Goal: Communication & Community: Answer question/provide support

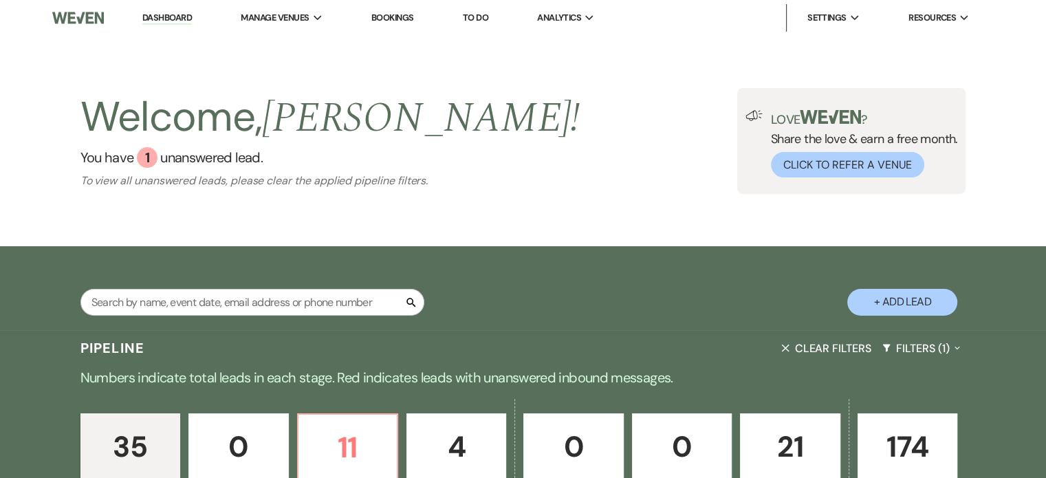
scroll to position [206, 0]
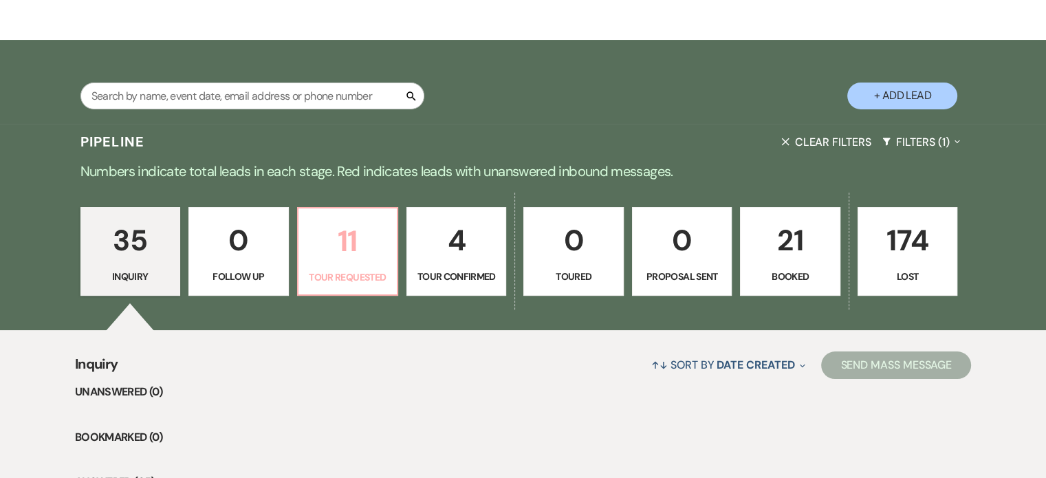
click at [353, 239] on p "11" at bounding box center [348, 241] width 82 height 46
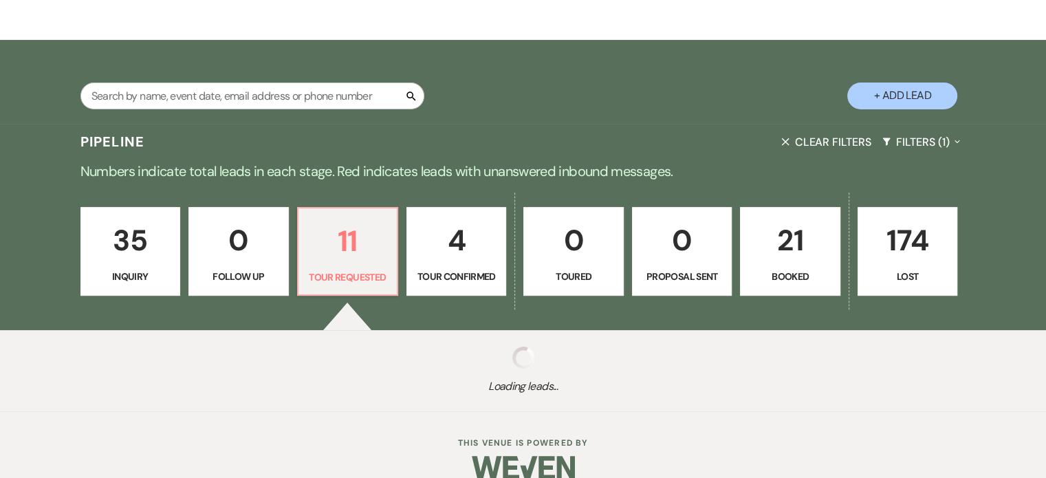
select select "2"
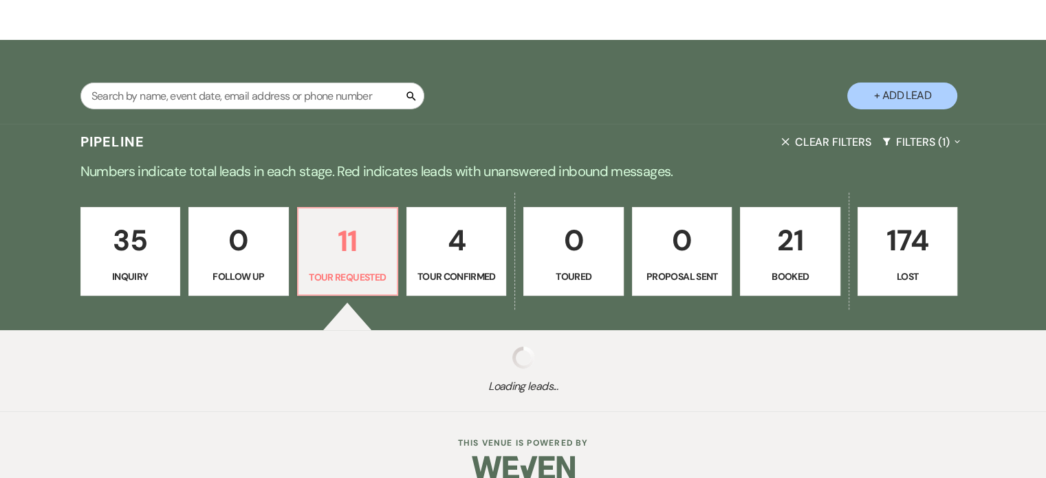
select select "2"
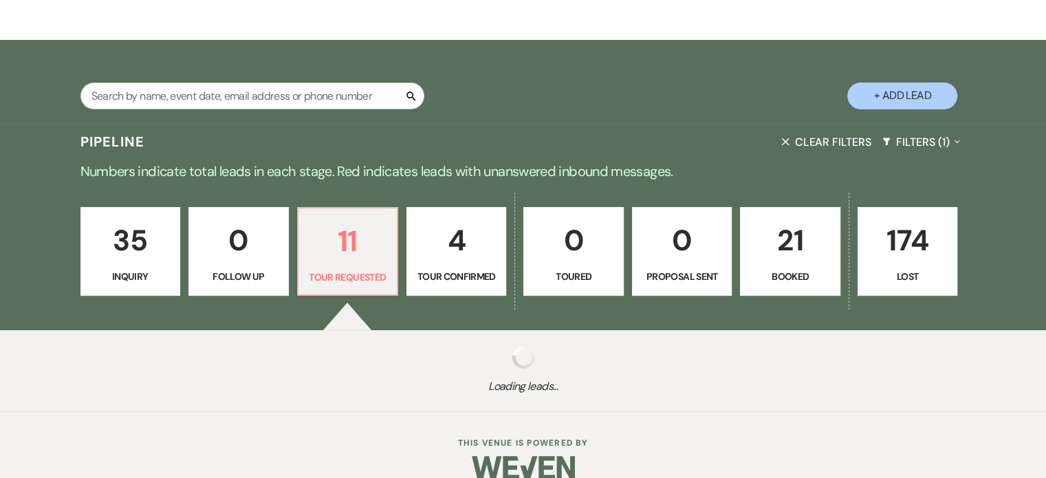
select select "2"
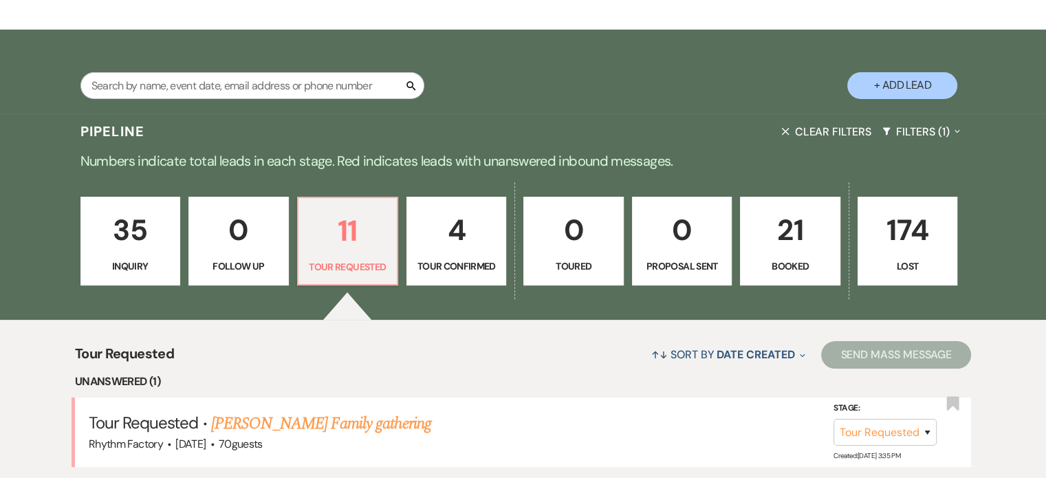
scroll to position [481, 0]
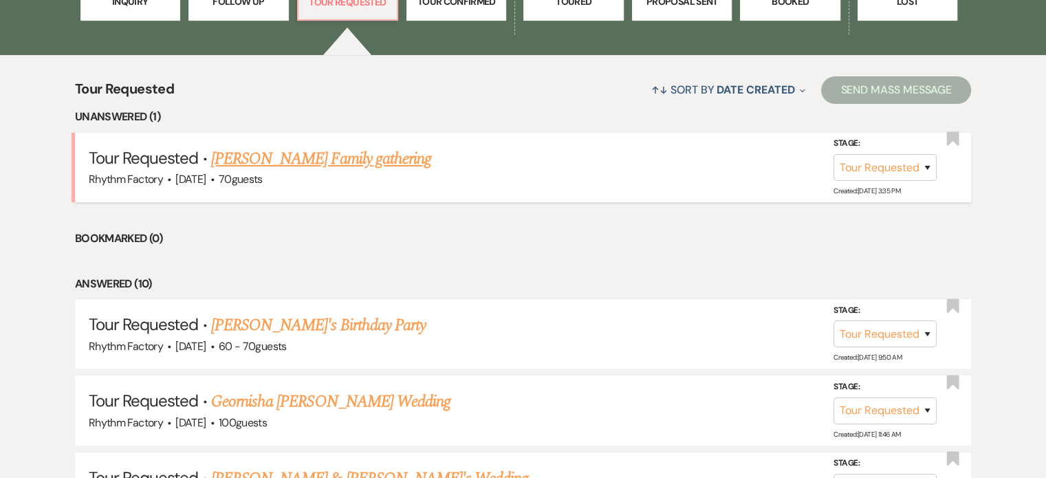
click at [336, 159] on link "[PERSON_NAME] Family gathering" at bounding box center [321, 158] width 220 height 25
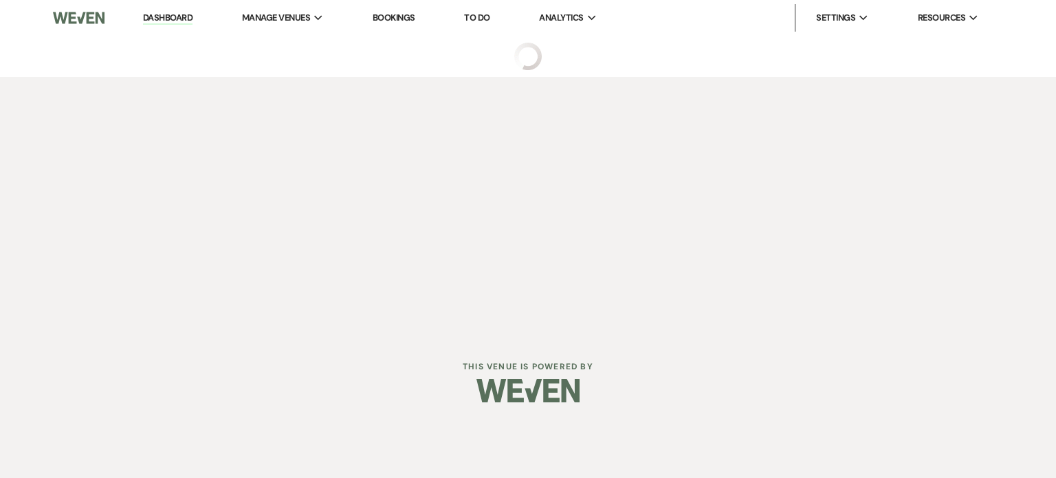
select select "2"
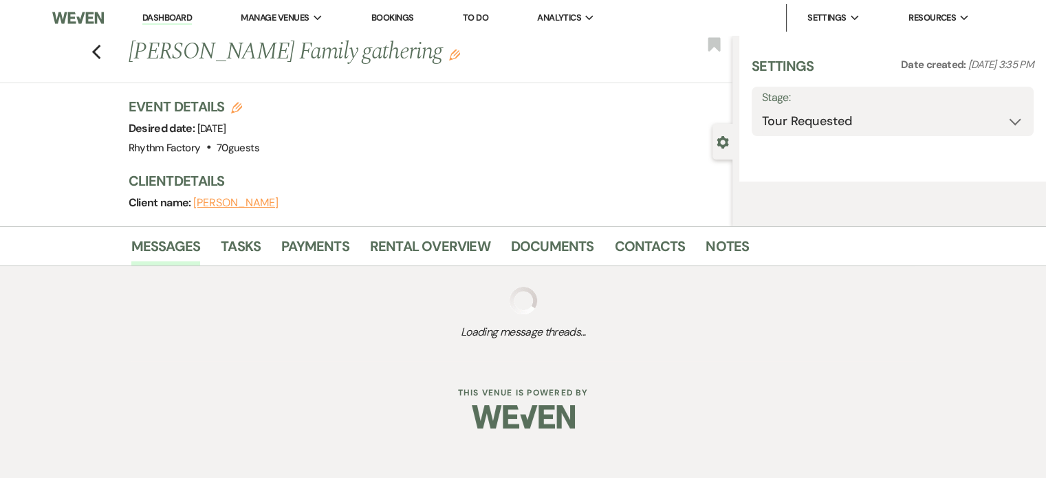
select select "8"
select select "13"
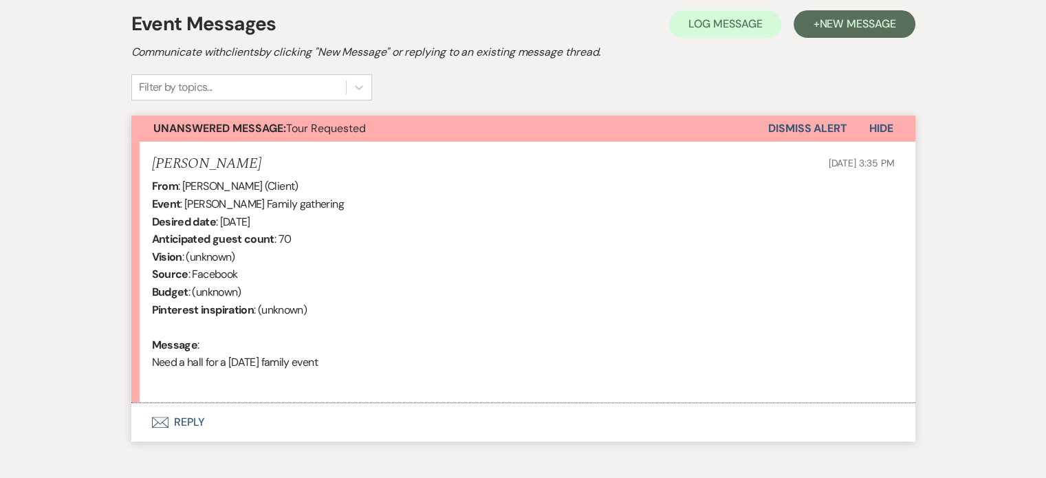
scroll to position [468, 0]
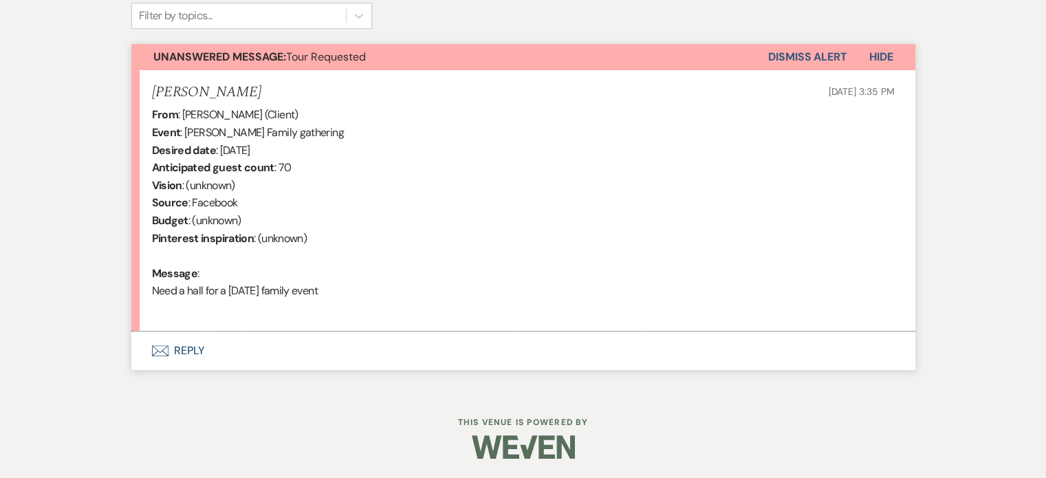
click at [184, 351] on button "Envelope Reply" at bounding box center [523, 350] width 784 height 39
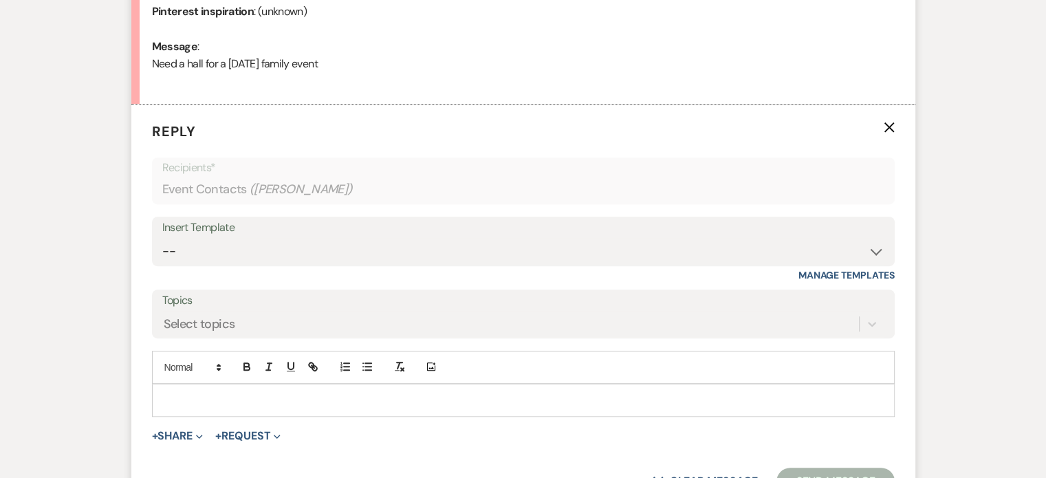
scroll to position [701, 0]
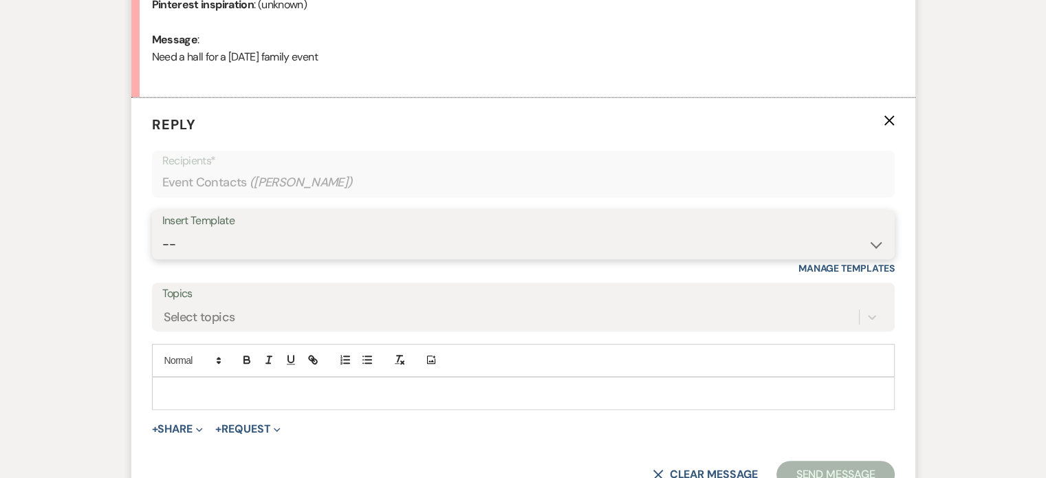
click at [877, 240] on select "-- Available Date I want PRICE More detail to give price Use our decor Wedding …" at bounding box center [523, 244] width 722 height 27
select select "3974"
click at [162, 231] on select "-- Available Date I want PRICE More detail to give price Use our decor Wedding …" at bounding box center [523, 244] width 722 height 27
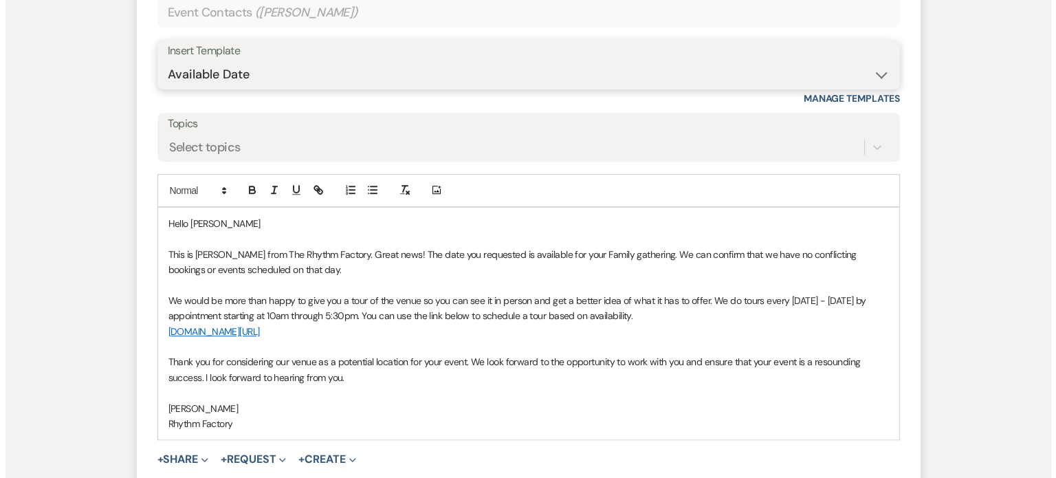
scroll to position [976, 0]
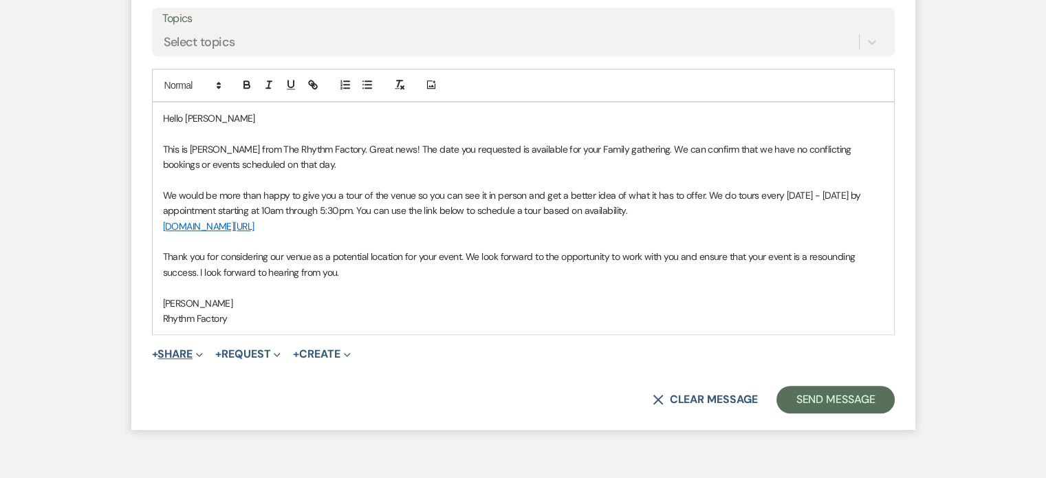
click at [185, 354] on button "+ Share Expand" at bounding box center [178, 354] width 52 height 11
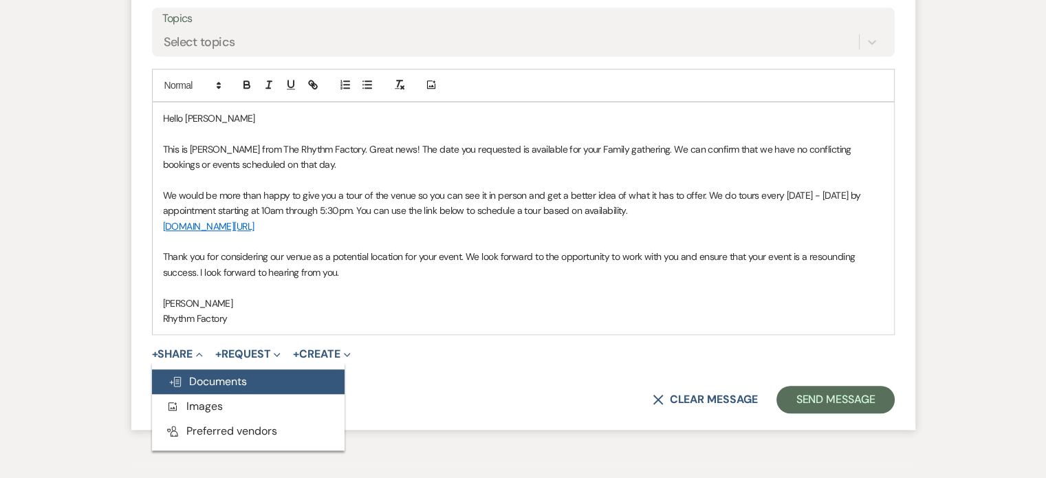
click at [234, 377] on span "Doc Upload Documents" at bounding box center [207, 381] width 78 height 14
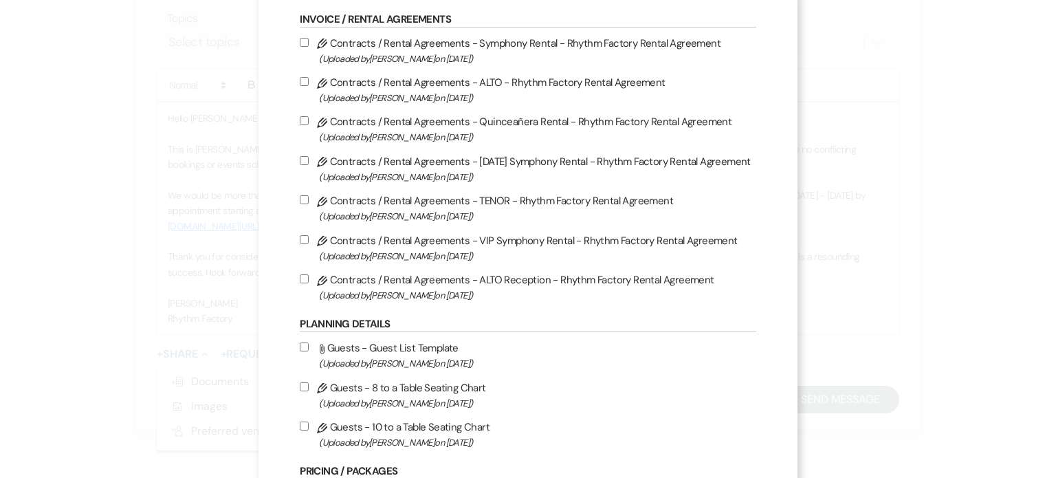
scroll to position [481, 0]
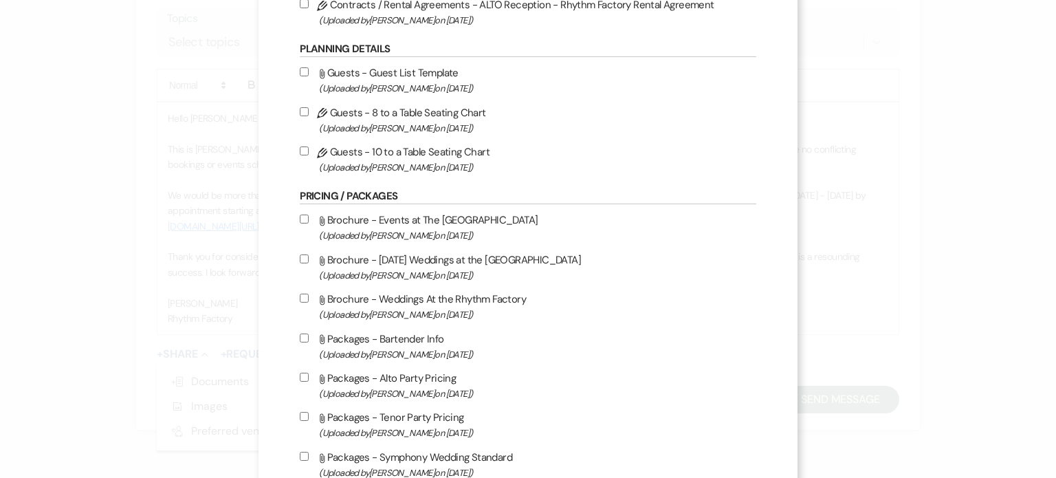
click at [304, 218] on input "Attach File Brochure - Events at The Rhythm Factory (Uploaded by [PERSON_NAME] …" at bounding box center [304, 219] width 9 height 9
checkbox input "true"
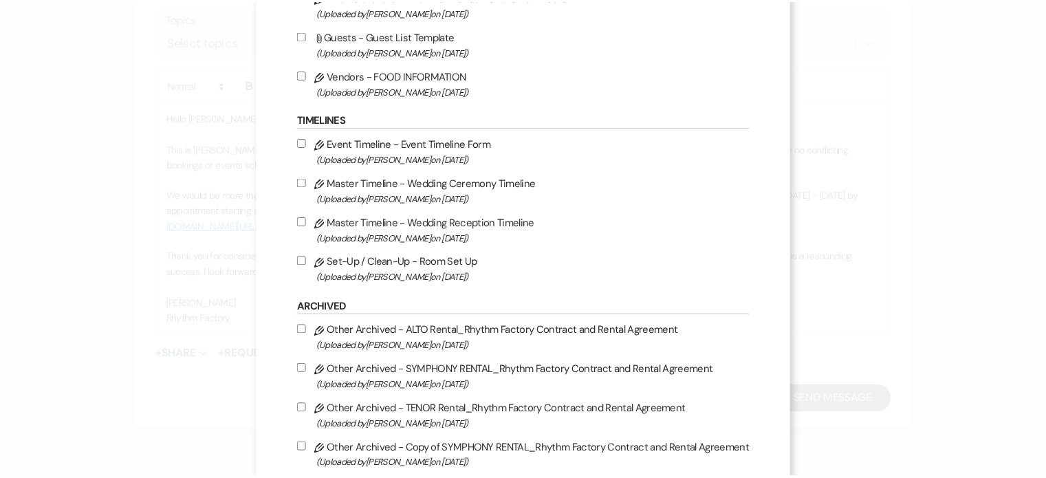
scroll to position [1531, 0]
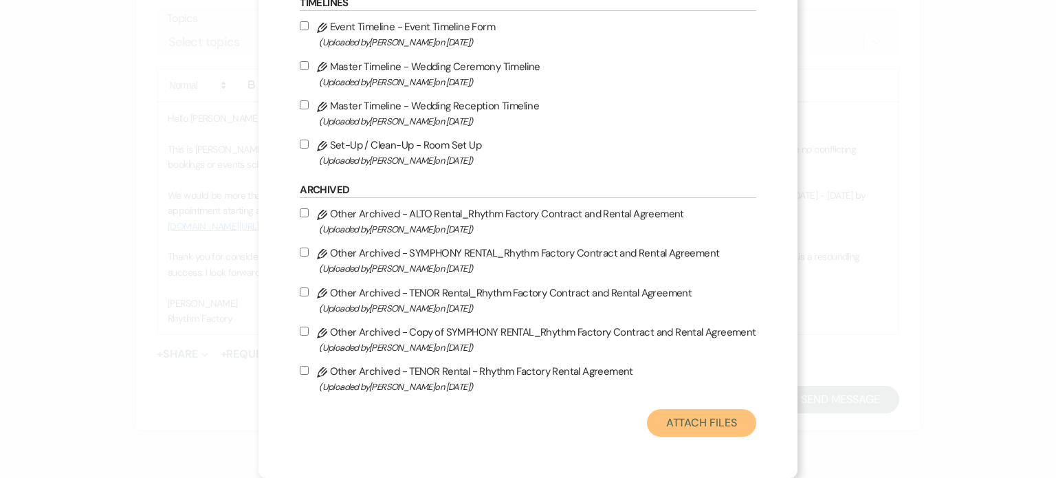
click at [681, 417] on button "Attach Files" at bounding box center [701, 423] width 109 height 28
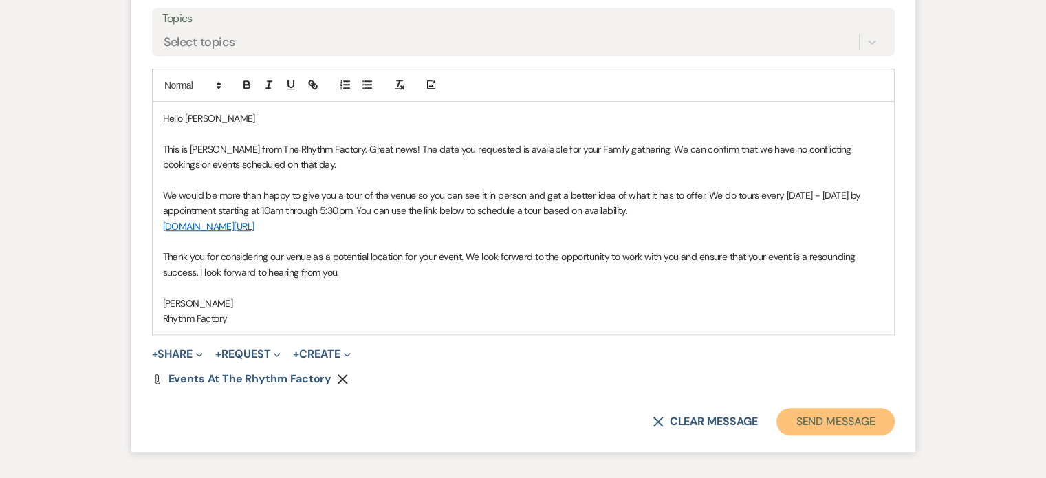
click at [822, 421] on button "Send Message" at bounding box center [835, 422] width 118 height 28
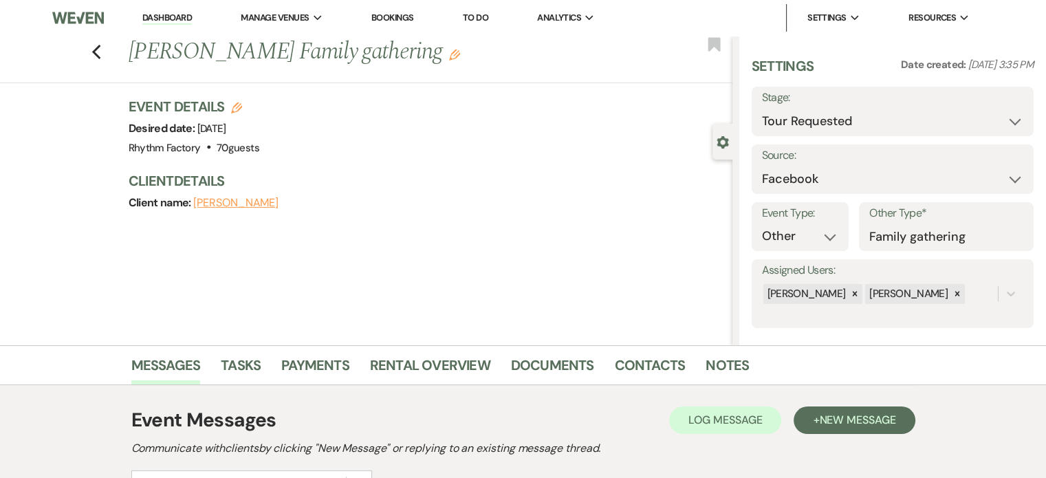
scroll to position [0, 0]
click at [102, 50] on icon "Previous" at bounding box center [96, 52] width 10 height 17
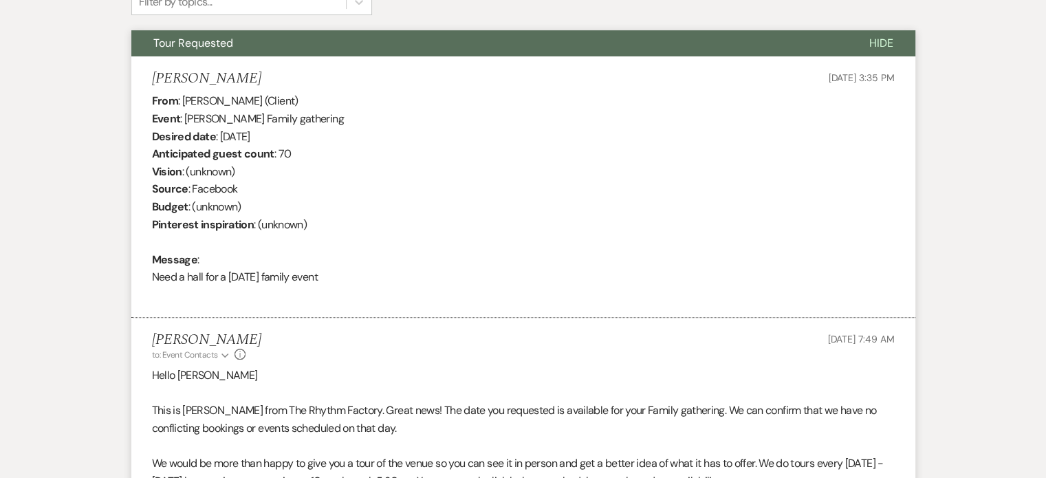
select select "2"
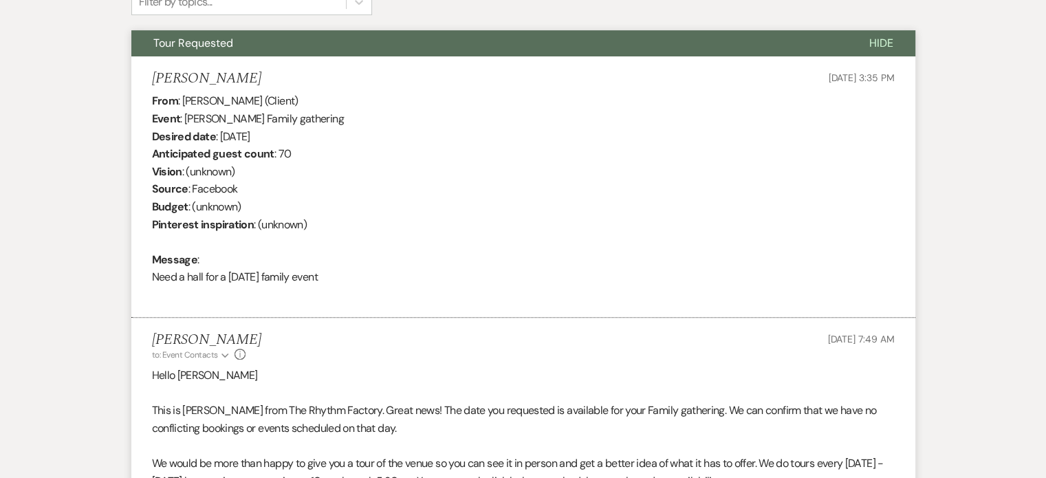
select select "2"
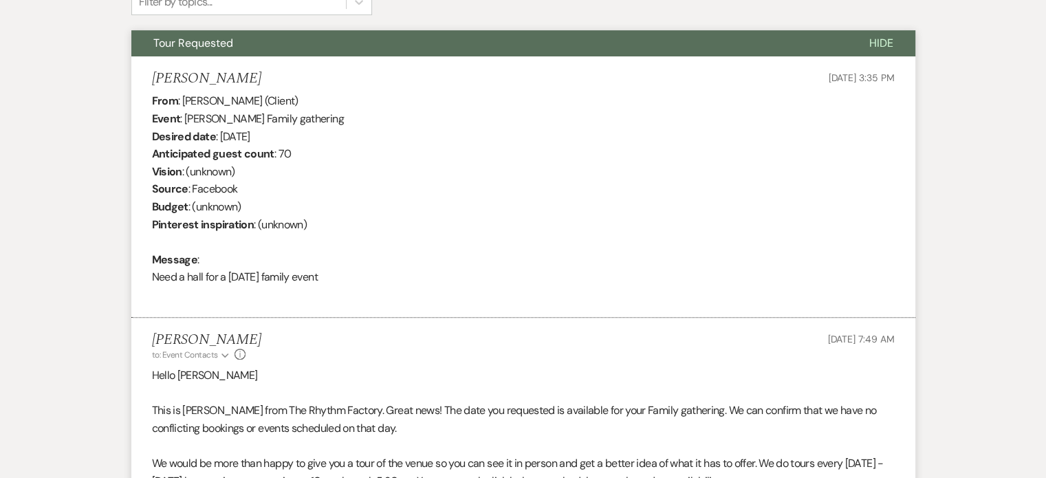
select select "2"
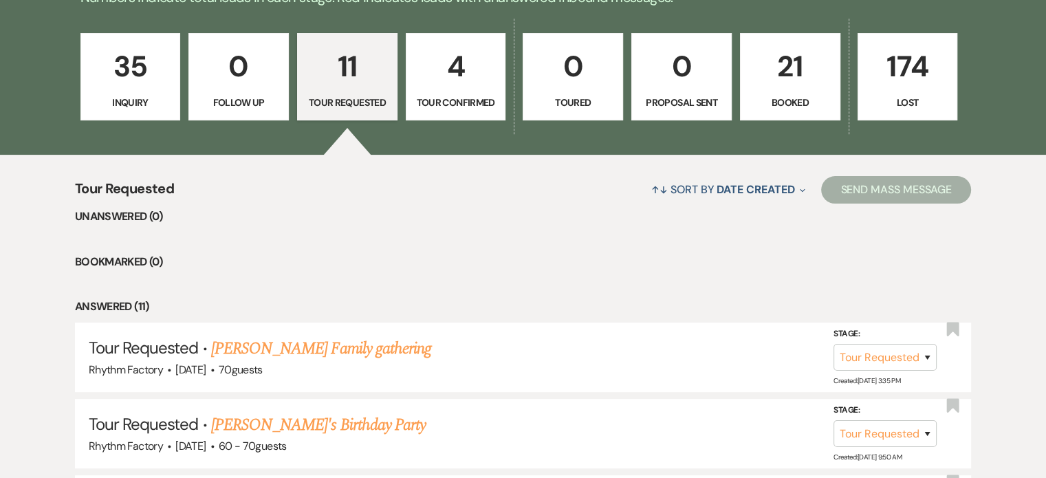
scroll to position [206, 0]
